Goal: Obtain resource: Download file/media

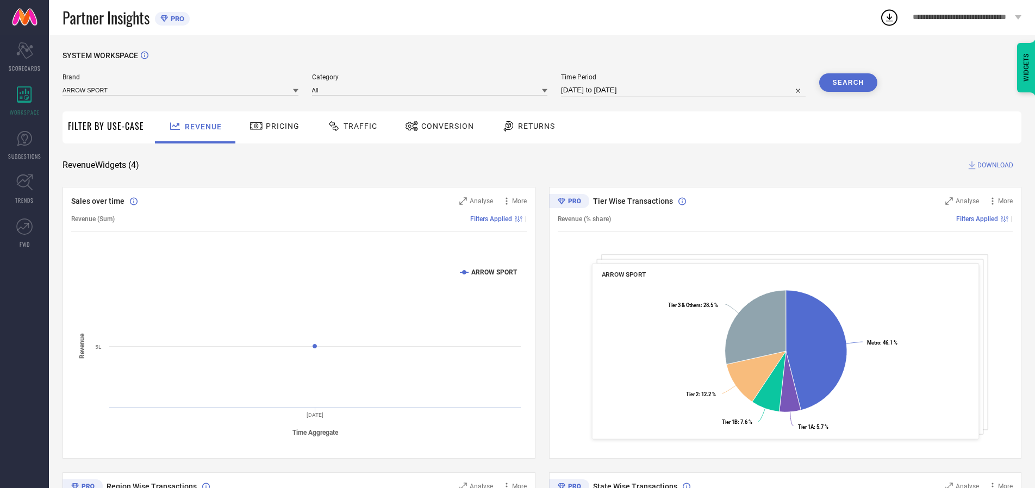
click at [350, 126] on span "Traffic" at bounding box center [361, 126] width 34 height 9
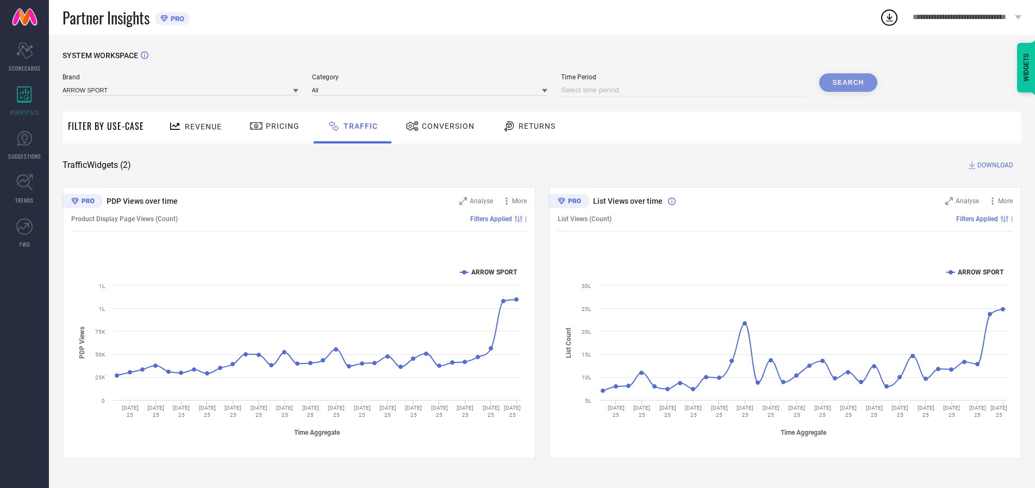
click at [685, 90] on input at bounding box center [683, 90] width 245 height 13
select select "8"
select select "2025"
select select "9"
select select "2025"
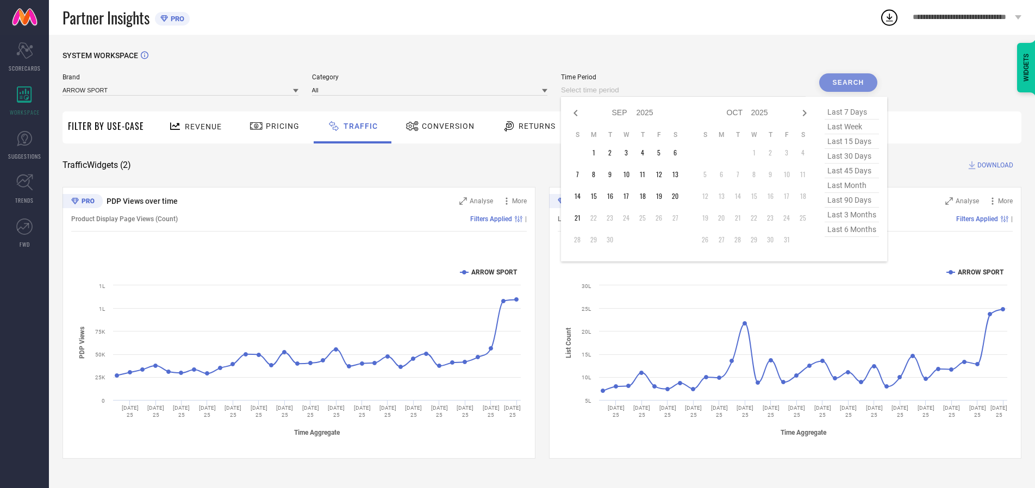
click at [581, 218] on td "21" at bounding box center [577, 218] width 16 height 16
type input "[DATE] to [DATE]"
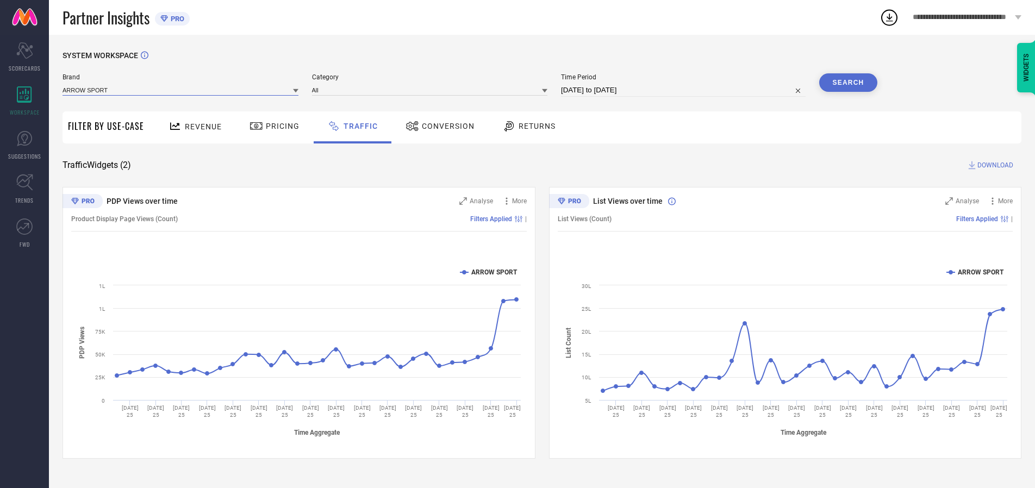
click at [181, 90] on input at bounding box center [181, 89] width 236 height 11
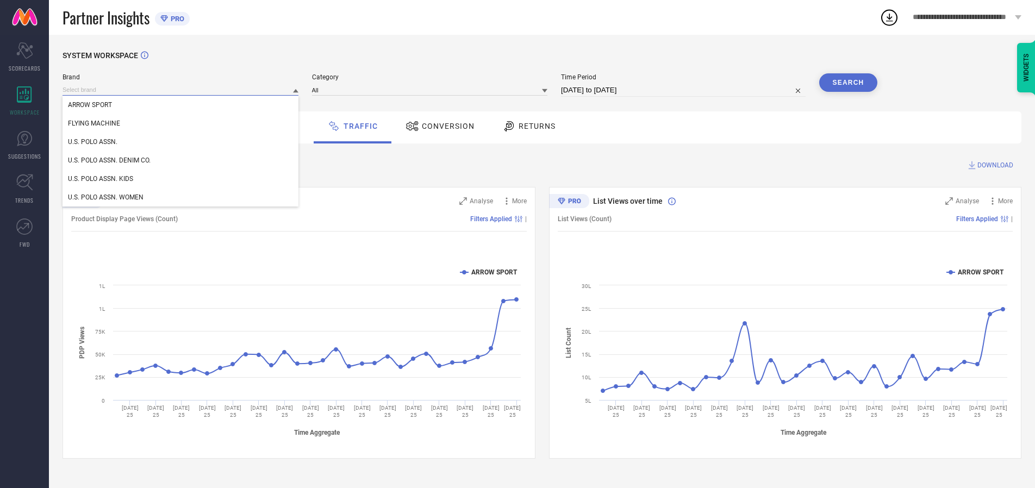
click at [181, 90] on input at bounding box center [181, 89] width 236 height 11
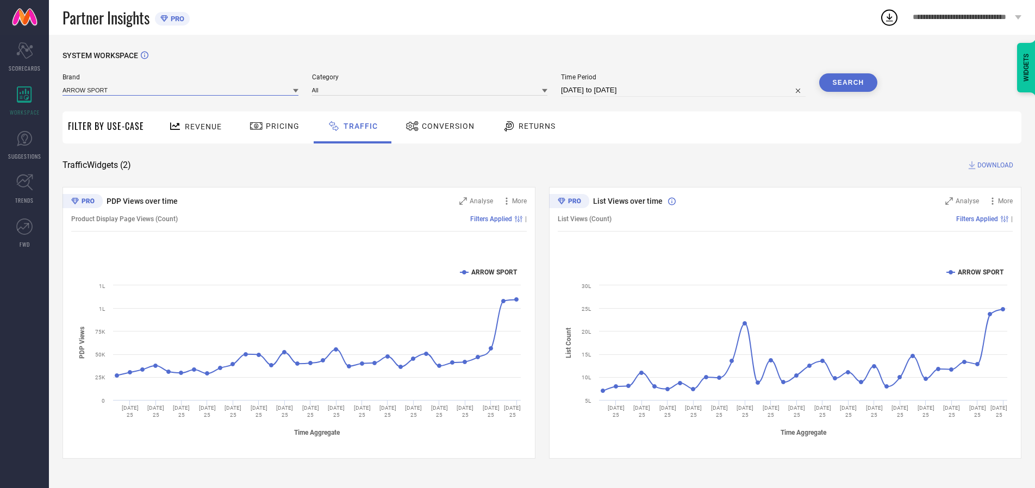
click at [181, 90] on input at bounding box center [181, 89] width 236 height 11
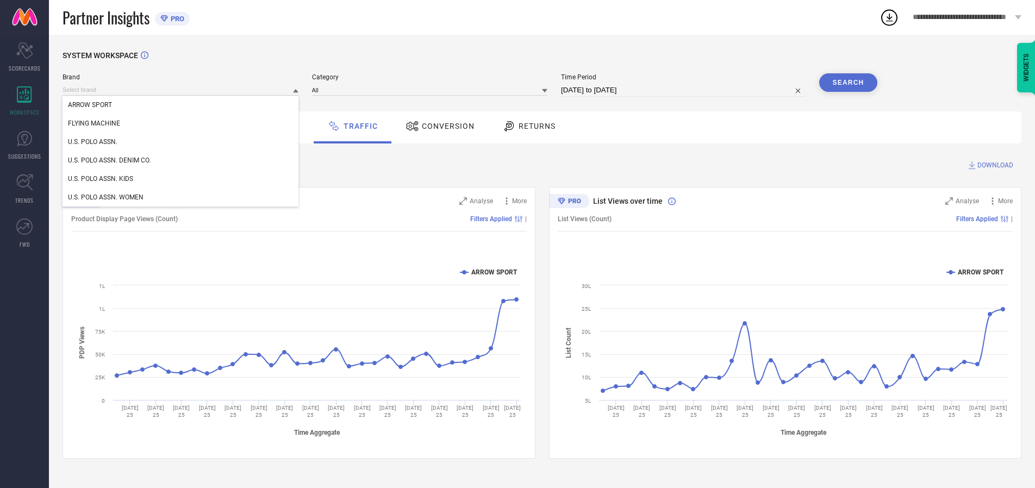
click at [181, 142] on div "U.S. POLO ASSN." at bounding box center [181, 142] width 236 height 18
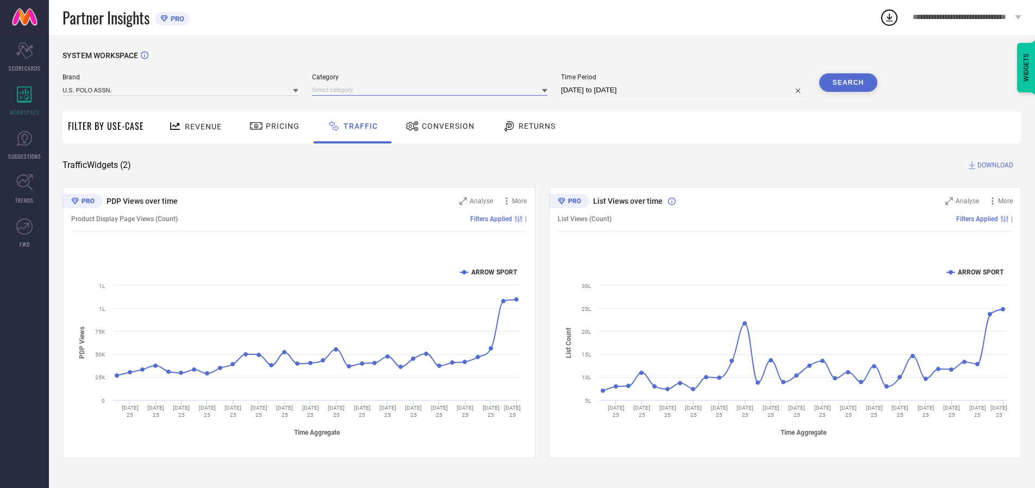
click at [432, 90] on input at bounding box center [430, 89] width 236 height 11
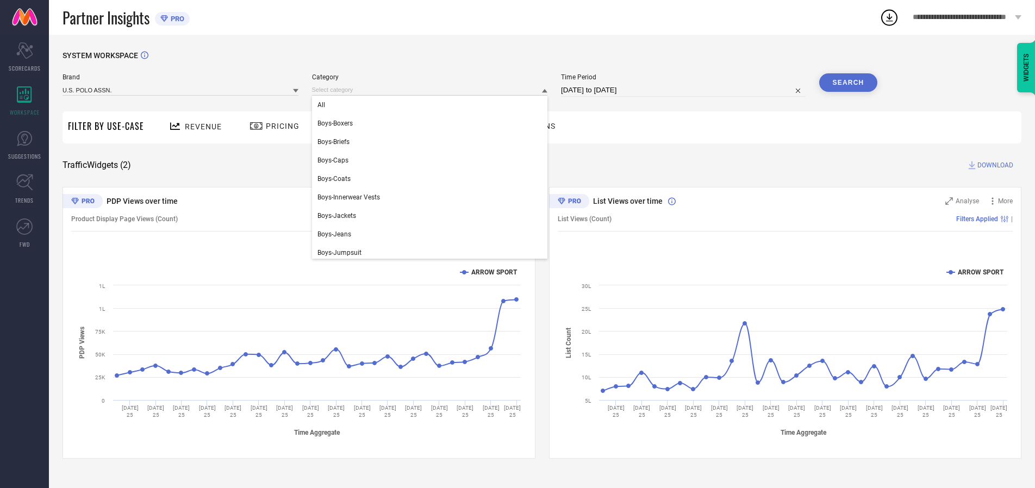
click at [432, 105] on div "All" at bounding box center [430, 105] width 236 height 18
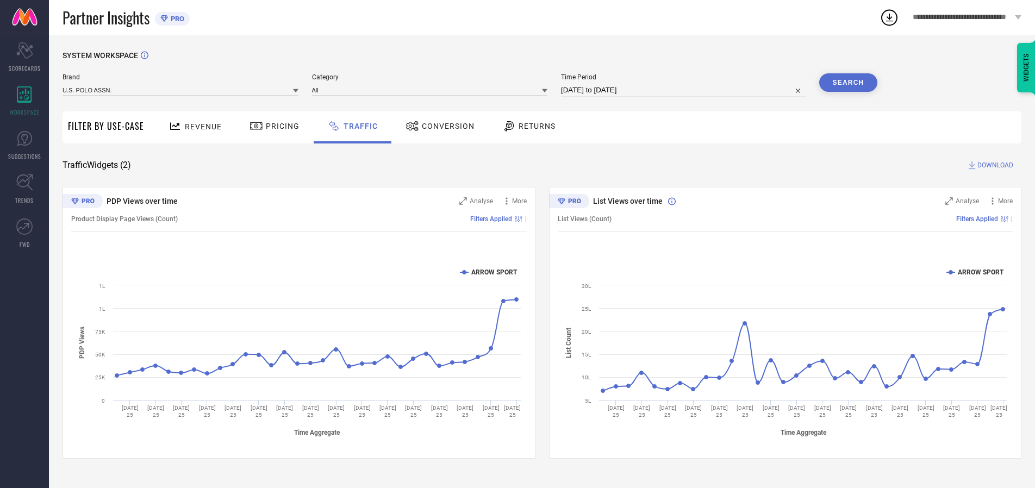
click at [848, 83] on button "Search" at bounding box center [848, 82] width 59 height 18
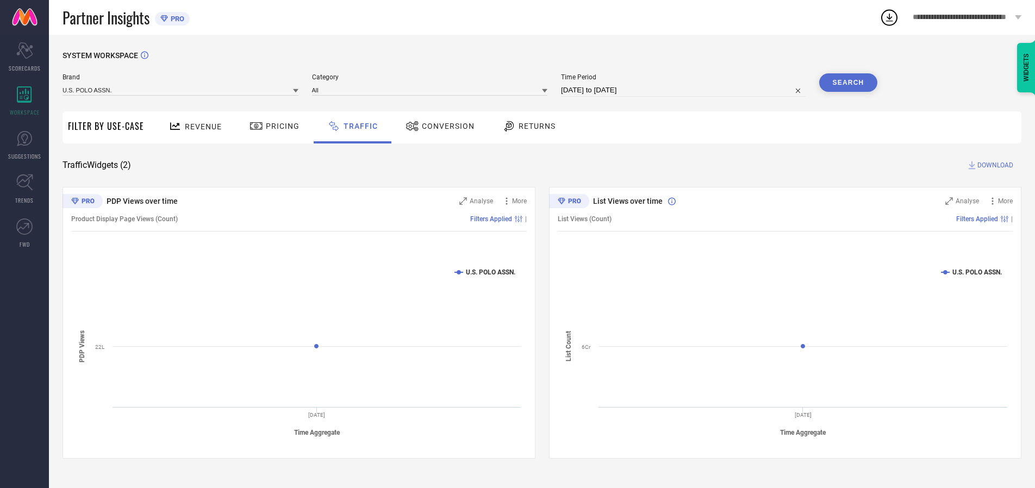
click at [994, 165] on span "DOWNLOAD" at bounding box center [995, 165] width 36 height 11
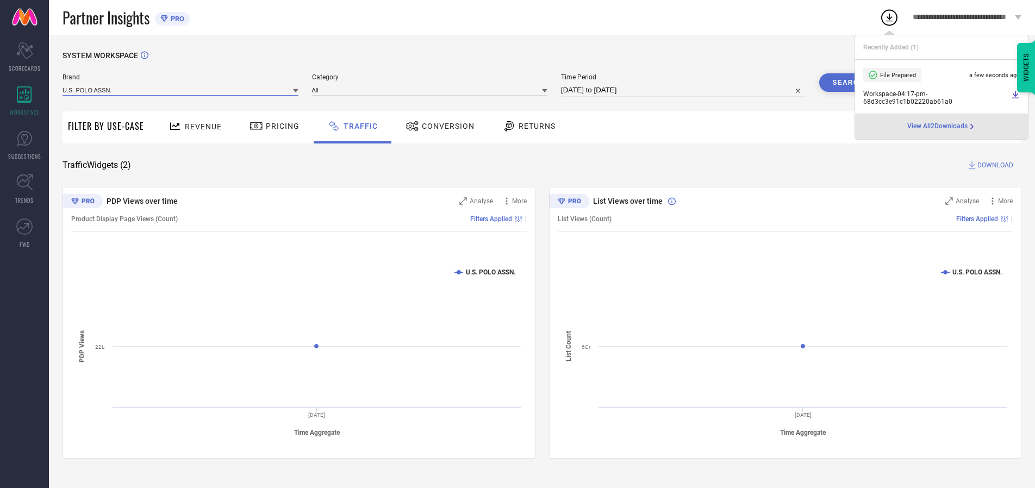
click at [181, 90] on input at bounding box center [181, 89] width 236 height 11
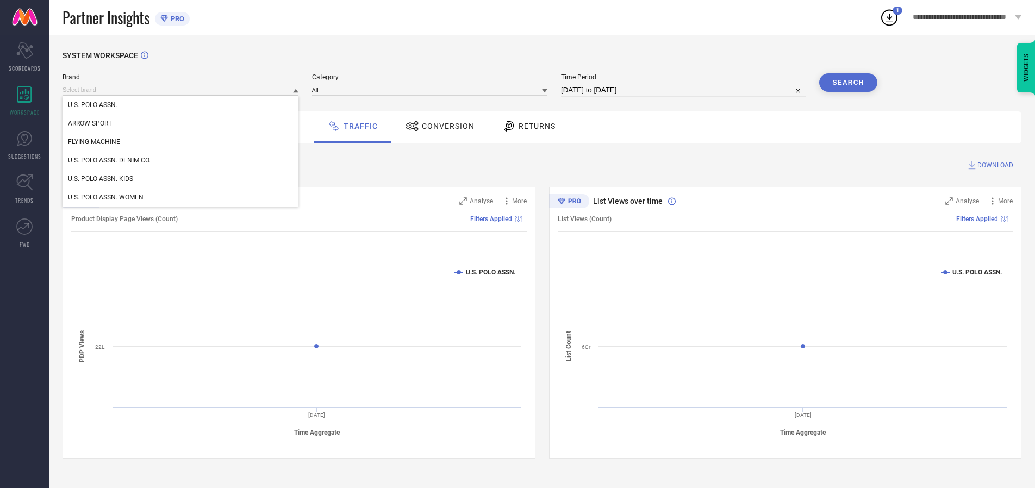
click at [181, 160] on div "U.S. POLO ASSN. DENIM CO." at bounding box center [181, 160] width 236 height 18
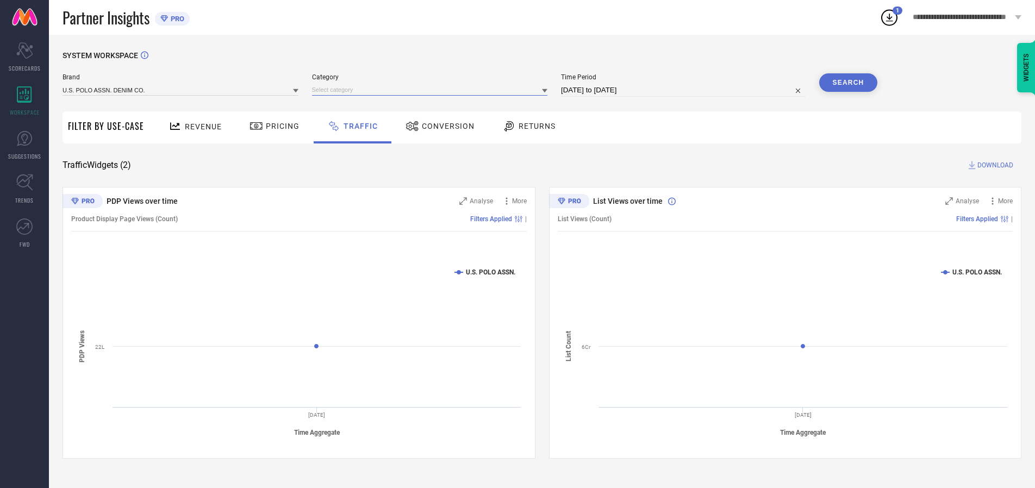
click at [432, 90] on input at bounding box center [430, 89] width 236 height 11
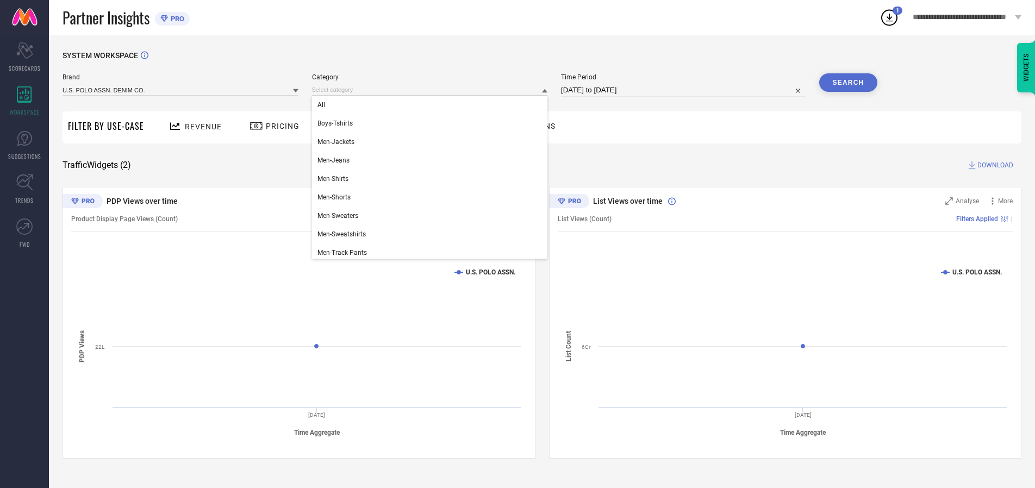
click at [432, 105] on div "All" at bounding box center [430, 105] width 236 height 18
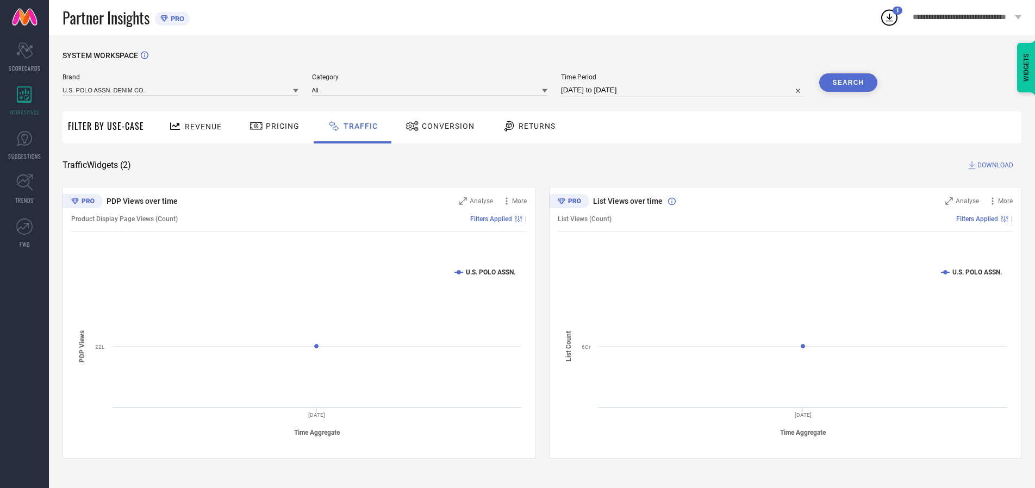
click at [848, 83] on button "Search" at bounding box center [848, 82] width 59 height 18
click at [994, 165] on span "DOWNLOAD" at bounding box center [995, 165] width 36 height 11
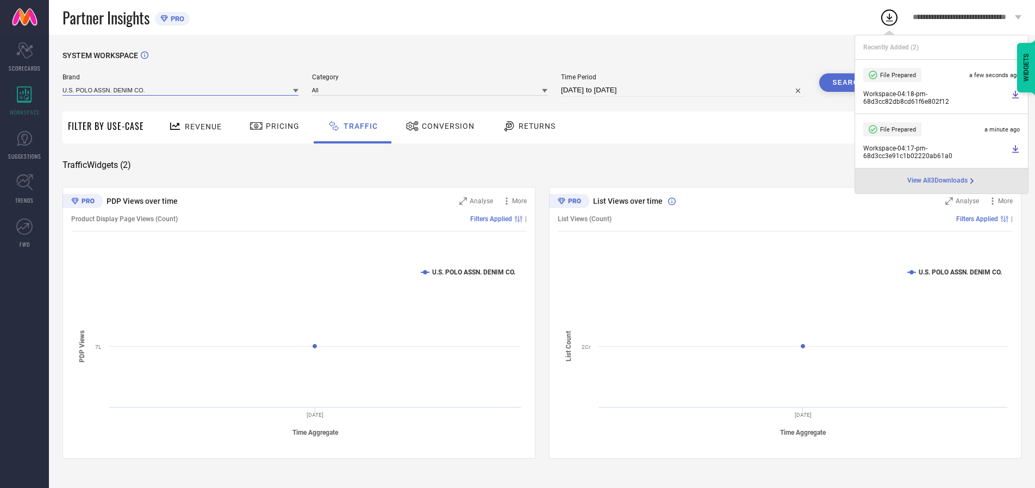
click at [181, 90] on input at bounding box center [181, 89] width 236 height 11
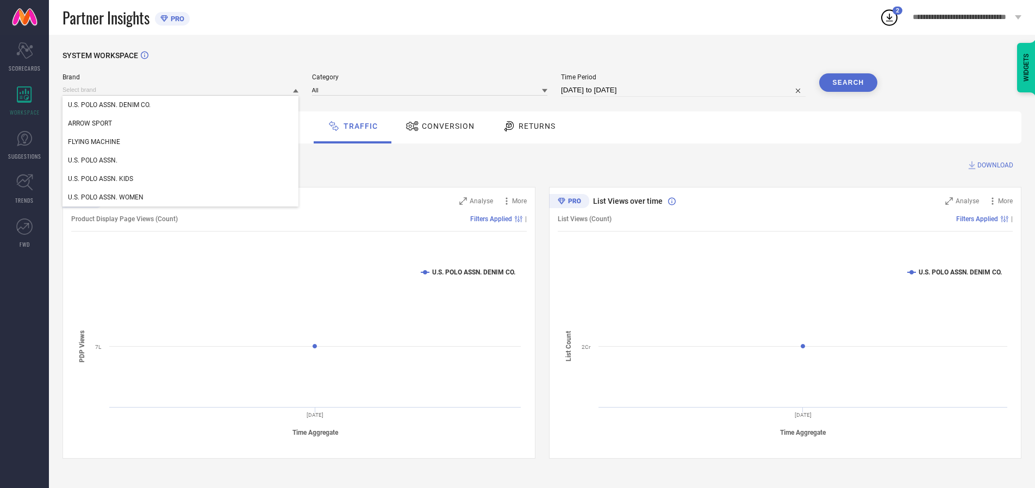
click at [181, 179] on div "U.S. POLO ASSN. KIDS" at bounding box center [181, 179] width 236 height 18
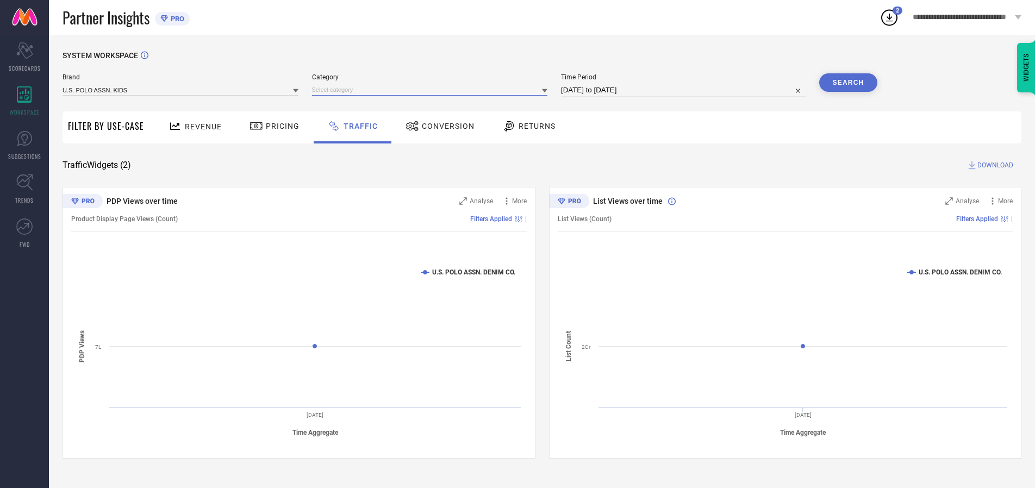
click at [432, 90] on input at bounding box center [430, 89] width 236 height 11
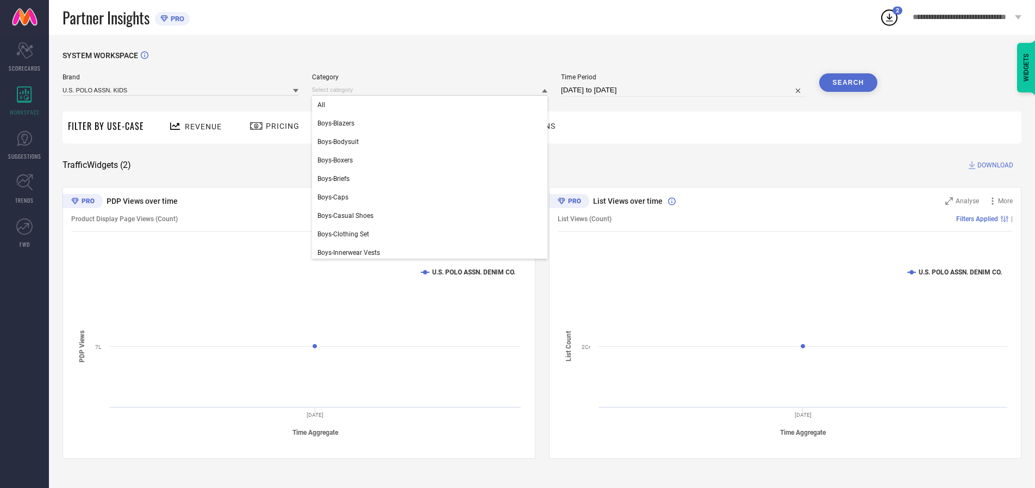
click at [432, 105] on div "All" at bounding box center [430, 105] width 236 height 18
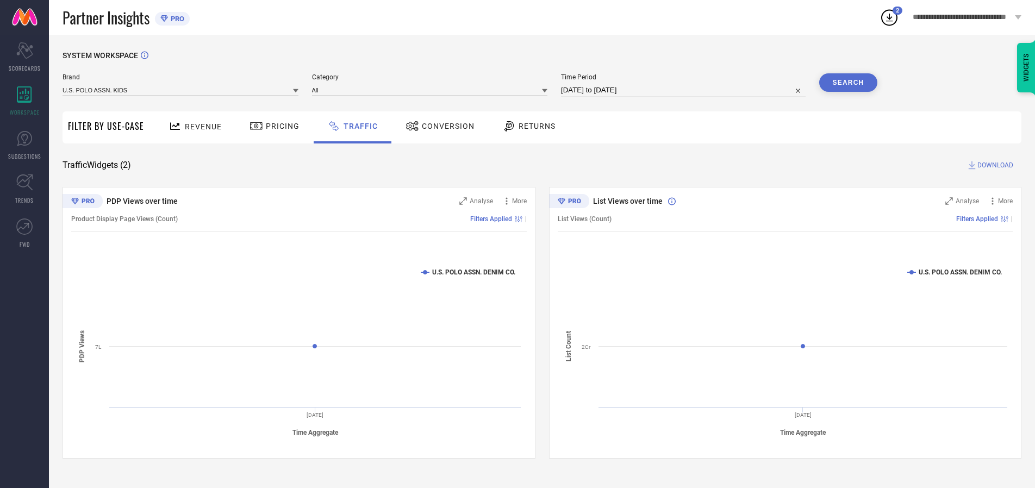
click at [848, 83] on button "Search" at bounding box center [848, 82] width 59 height 18
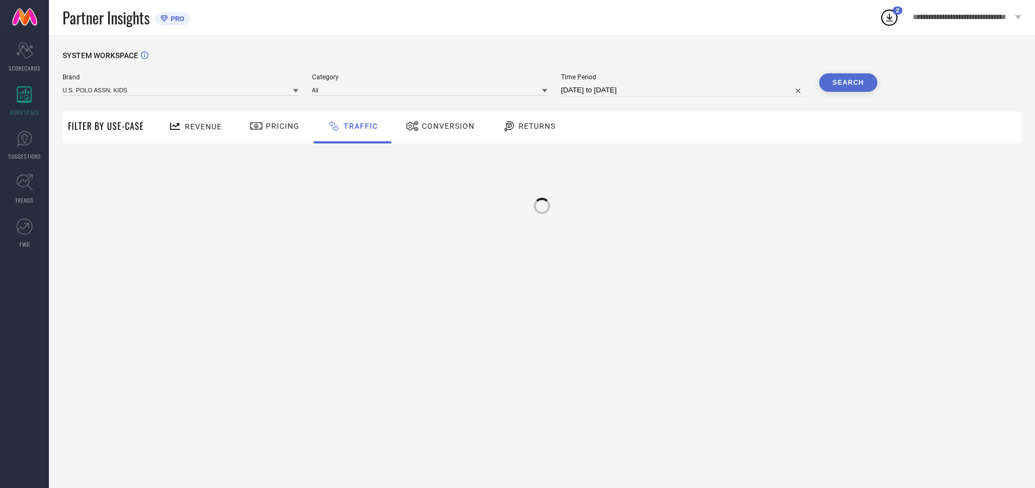
click at [542, 201] on div at bounding box center [542, 206] width 21 height 21
click at [181, 90] on input at bounding box center [181, 89] width 236 height 11
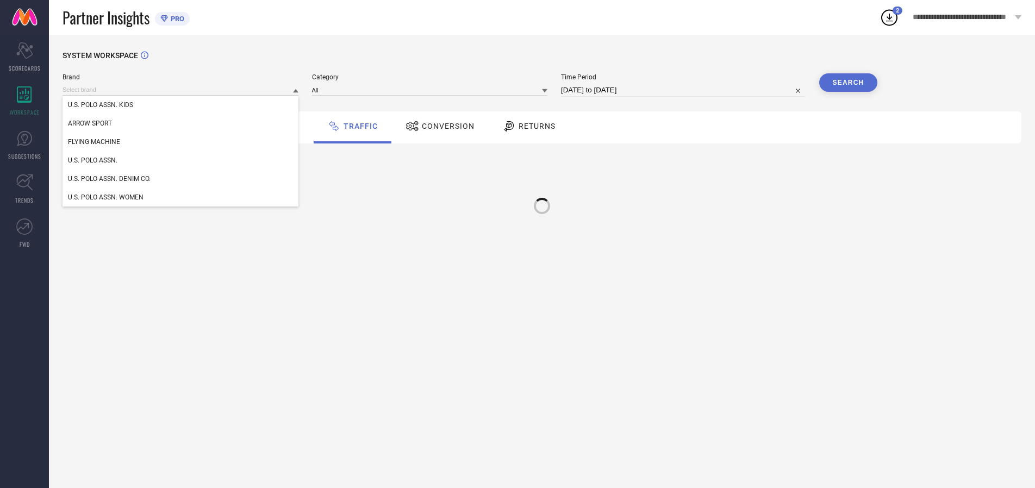
click at [181, 197] on div "U.S. POLO ASSN. WOMEN" at bounding box center [181, 197] width 236 height 18
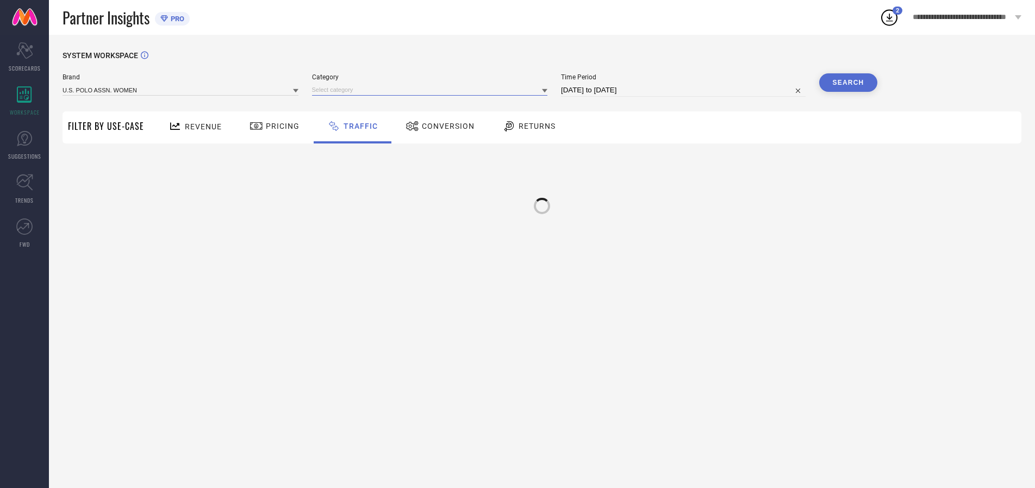
click at [432, 90] on input at bounding box center [430, 89] width 236 height 11
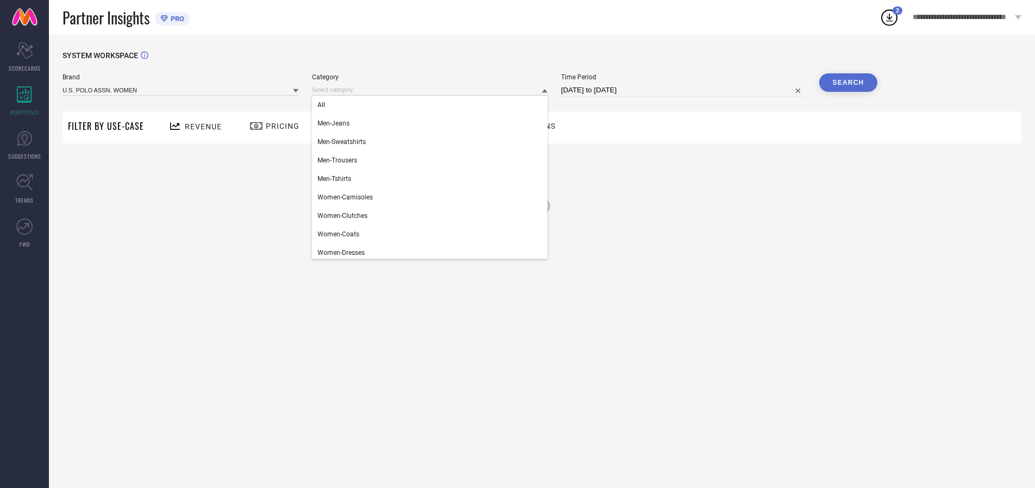
click at [432, 105] on div "All" at bounding box center [430, 105] width 236 height 18
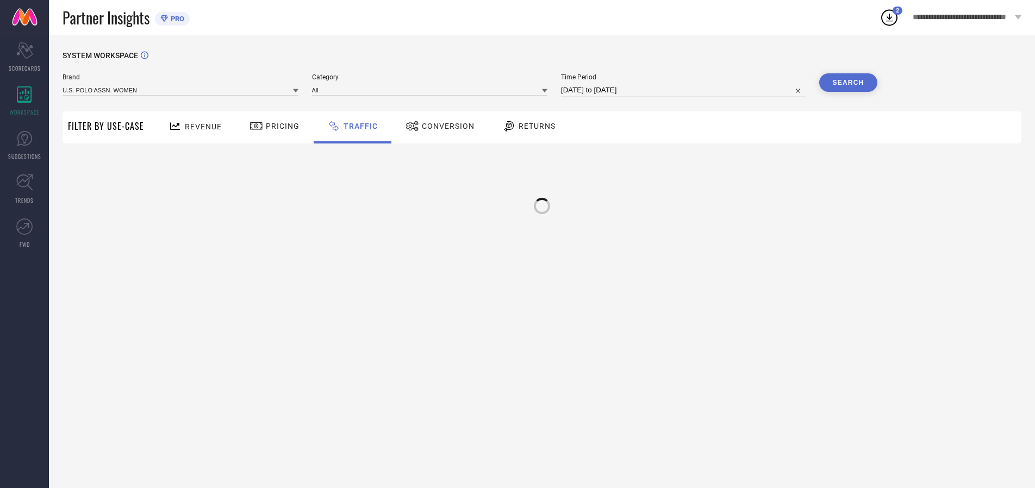
click at [848, 83] on button "Search" at bounding box center [848, 82] width 59 height 18
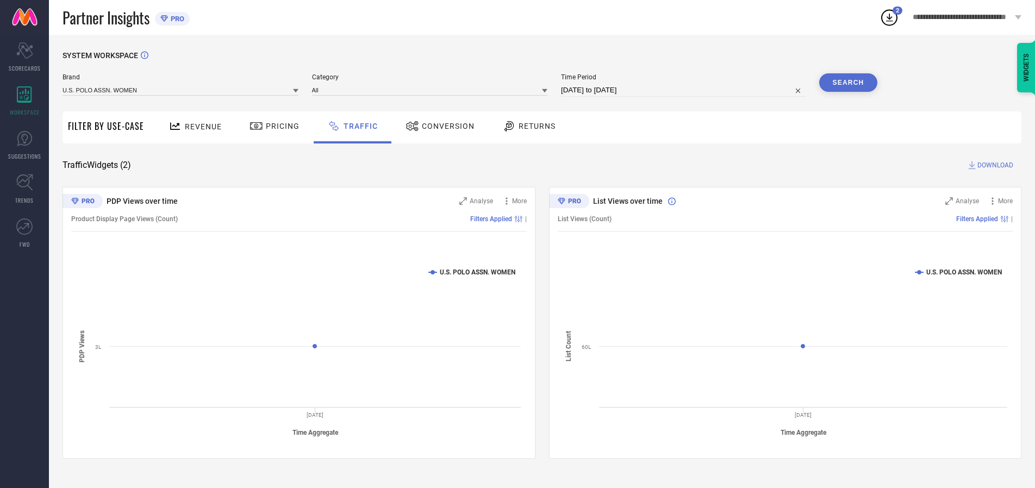
click at [994, 165] on span "DOWNLOAD" at bounding box center [995, 165] width 36 height 11
